Goal: Information Seeking & Learning: Learn about a topic

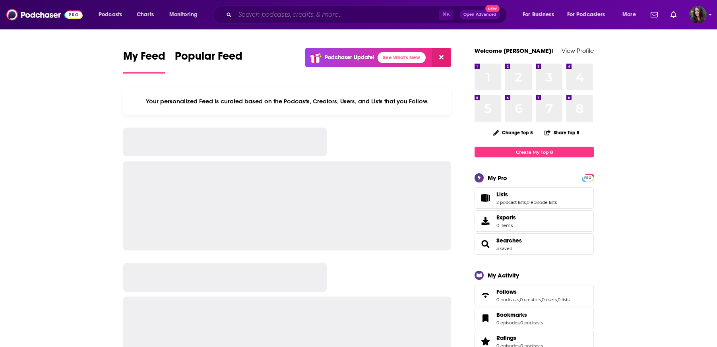
click at [269, 13] on input "Search podcasts, credits, & more..." at bounding box center [337, 14] width 204 height 13
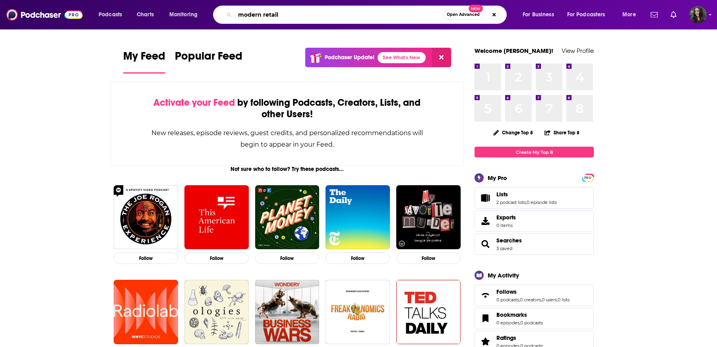
type input "modern retail"
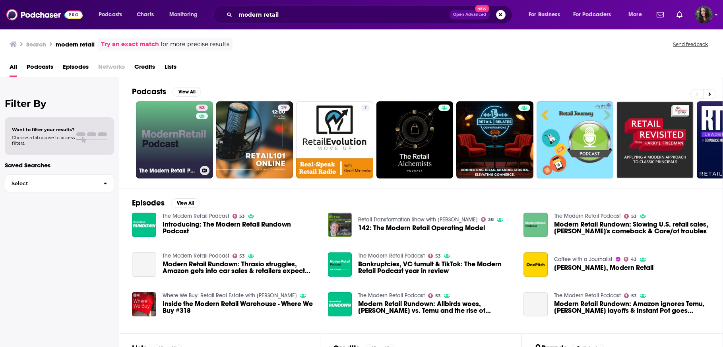
click at [166, 157] on link "53 The Modern Retail Podcast" at bounding box center [174, 139] width 77 height 77
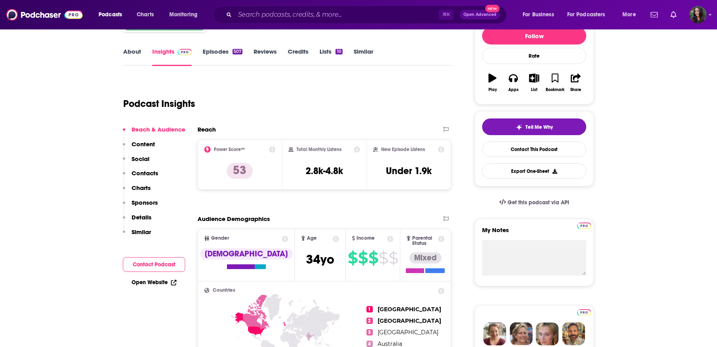
scroll to position [100, 0]
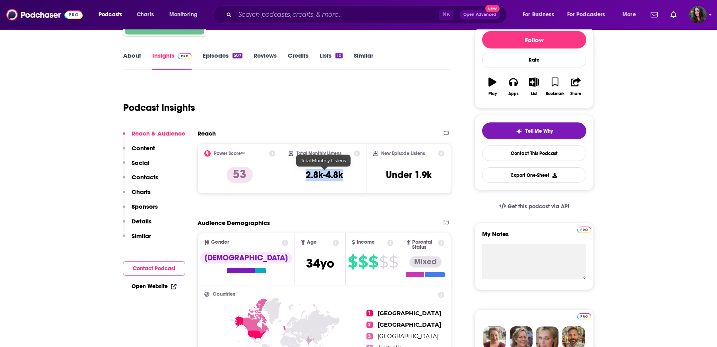
drag, startPoint x: 303, startPoint y: 173, endPoint x: 353, endPoint y: 176, distance: 51.0
click at [353, 176] on div "Total Monthly Listens 2.8k-4.8k" at bounding box center [325, 168] width 72 height 37
copy h3 "2.8k-4.8k"
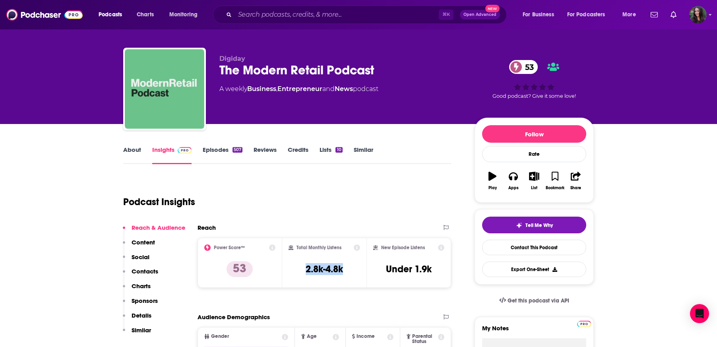
scroll to position [0, 0]
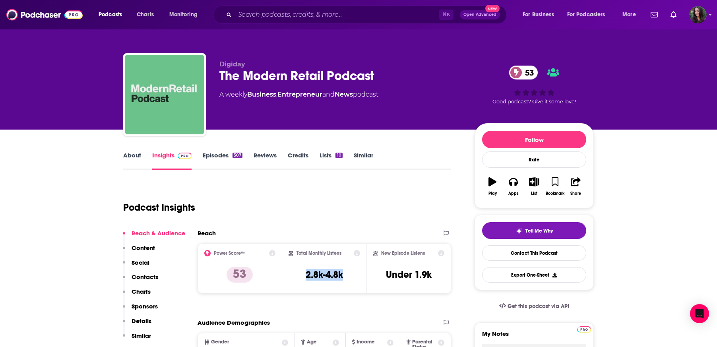
click at [208, 157] on link "Episodes 507" at bounding box center [223, 160] width 40 height 18
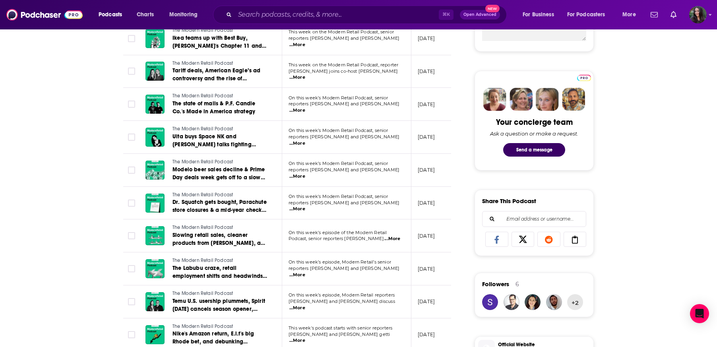
scroll to position [116, 0]
